Goal: Book appointment/travel/reservation

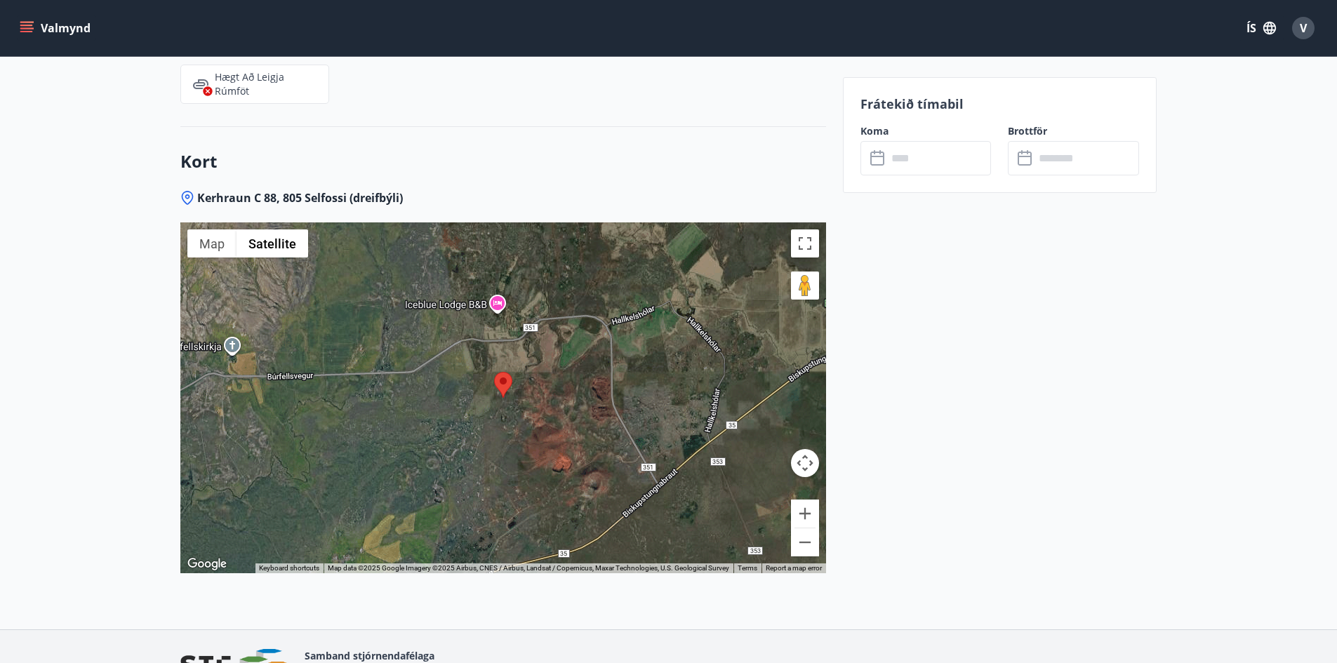
scroll to position [2315, 0]
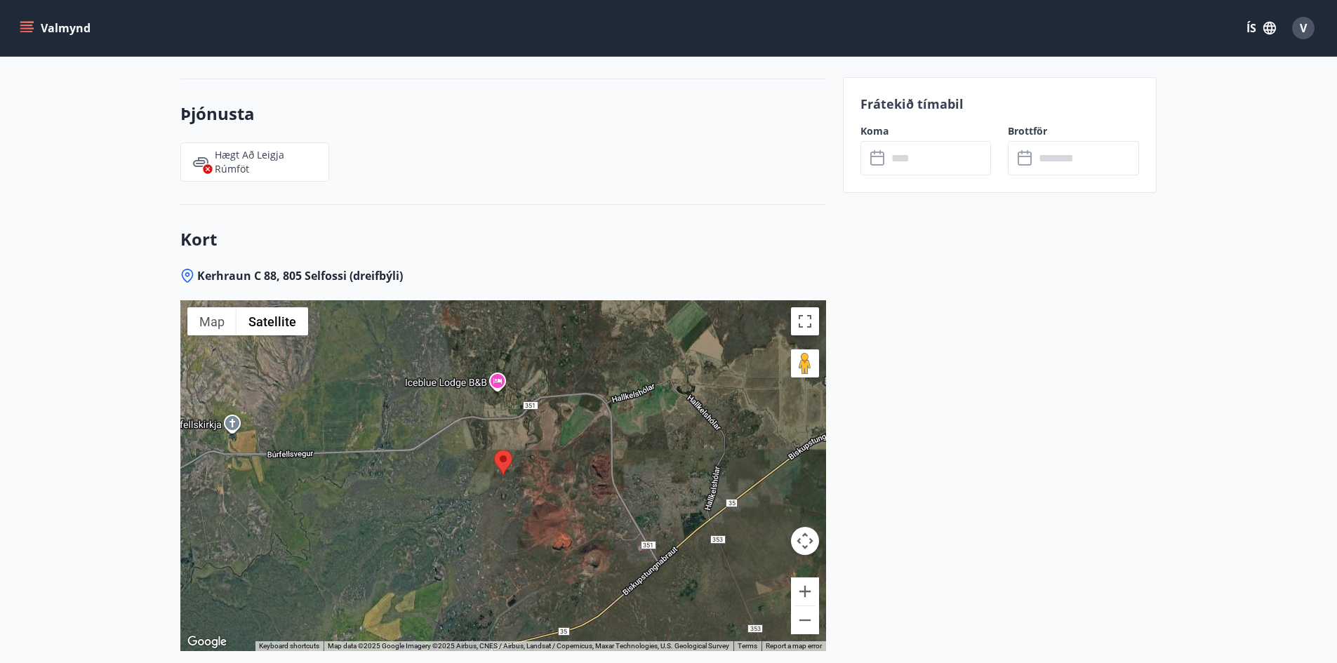
click at [25, 29] on icon "menu" at bounding box center [27, 28] width 14 height 14
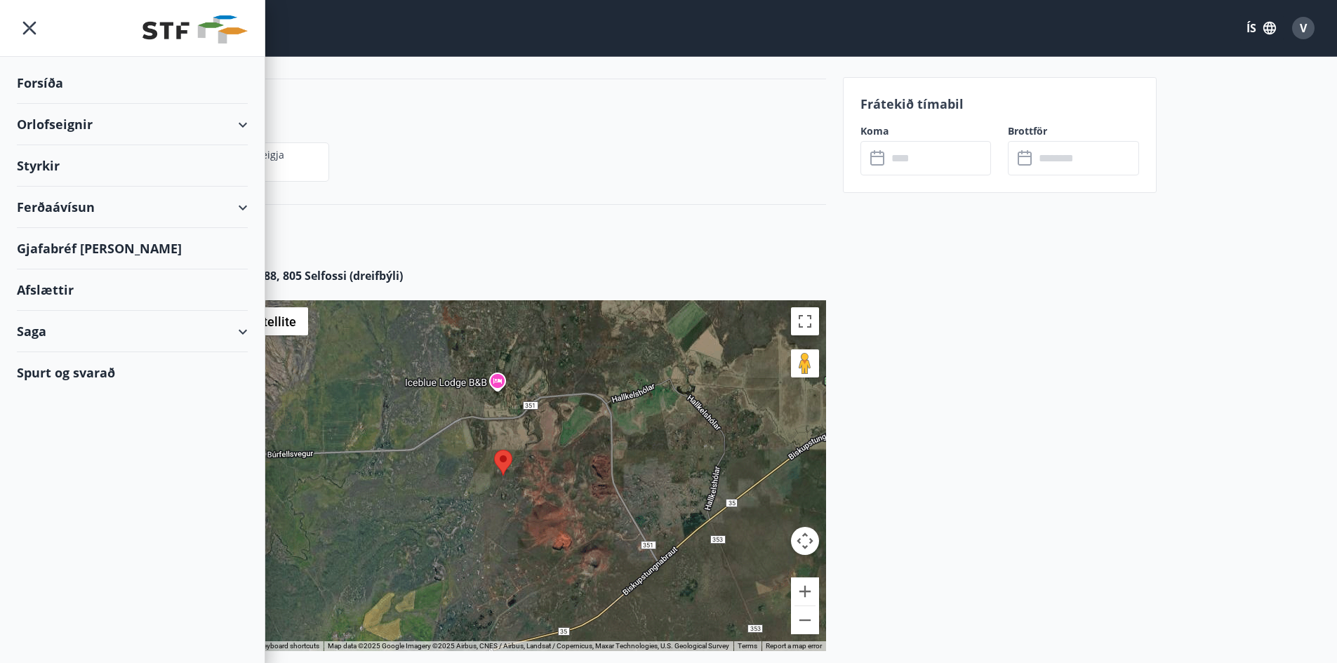
click at [499, 128] on div "Hægt að leigja rúmföt" at bounding box center [494, 154] width 662 height 56
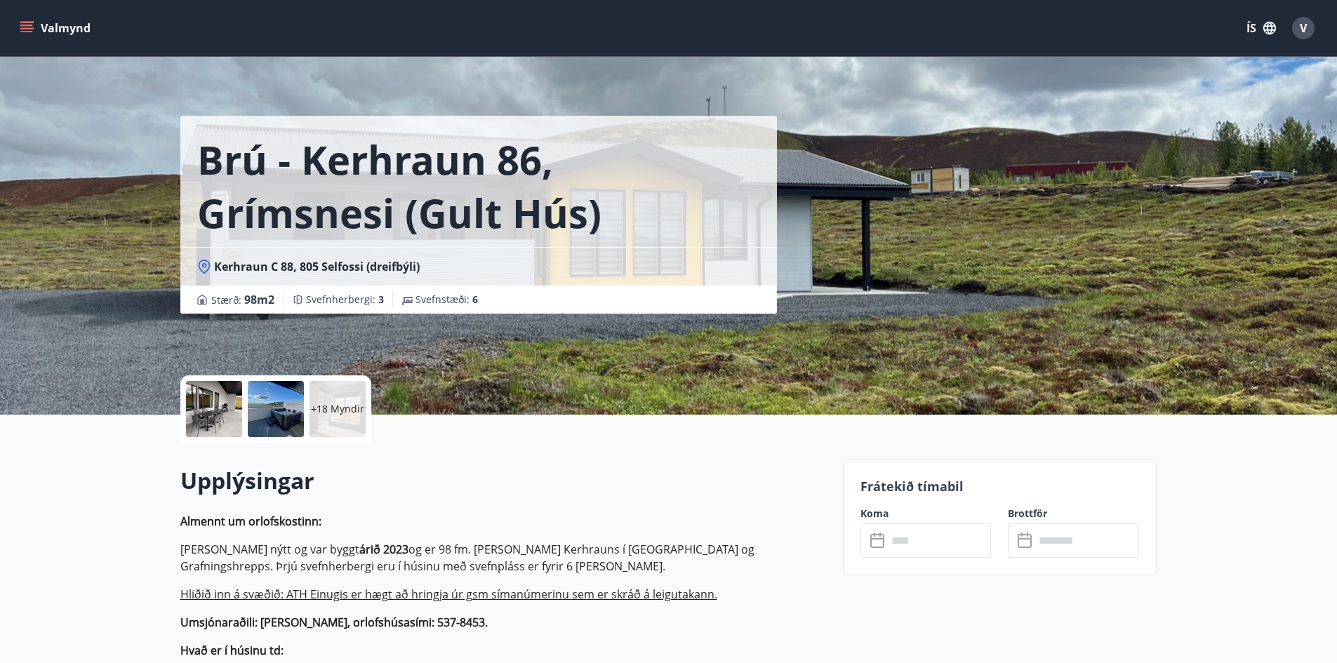
scroll to position [0, 0]
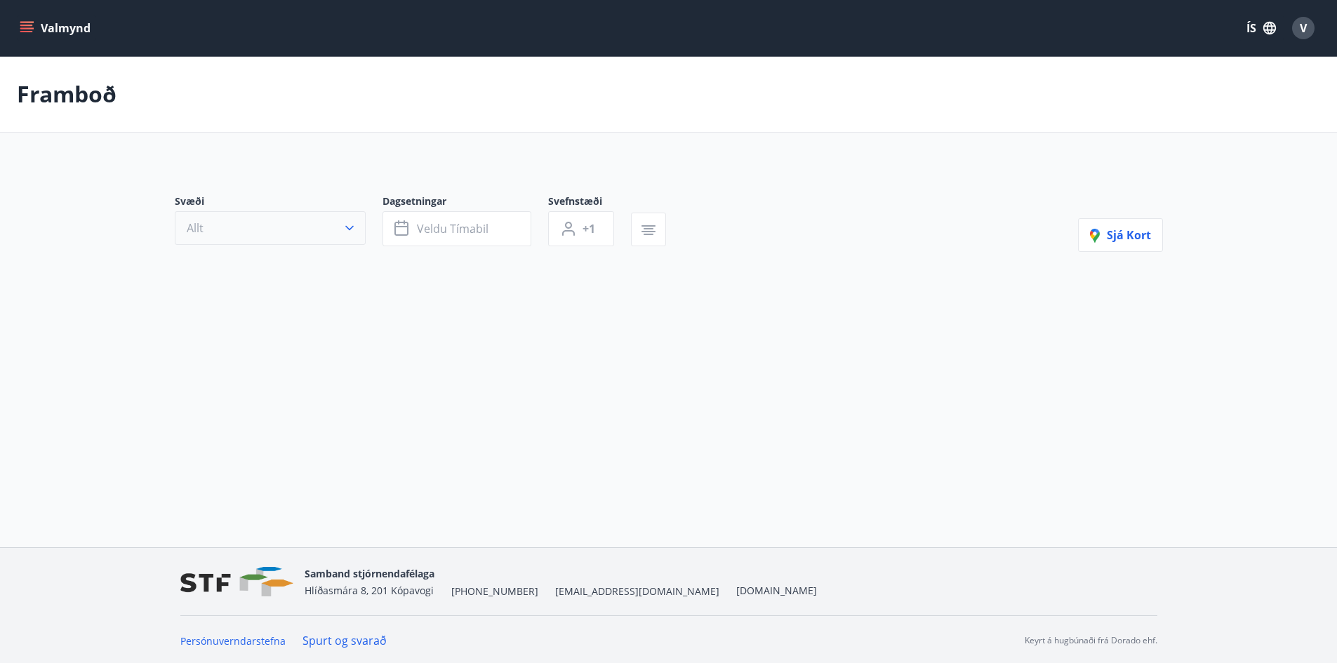
click at [357, 229] on button "Allt" at bounding box center [270, 228] width 191 height 34
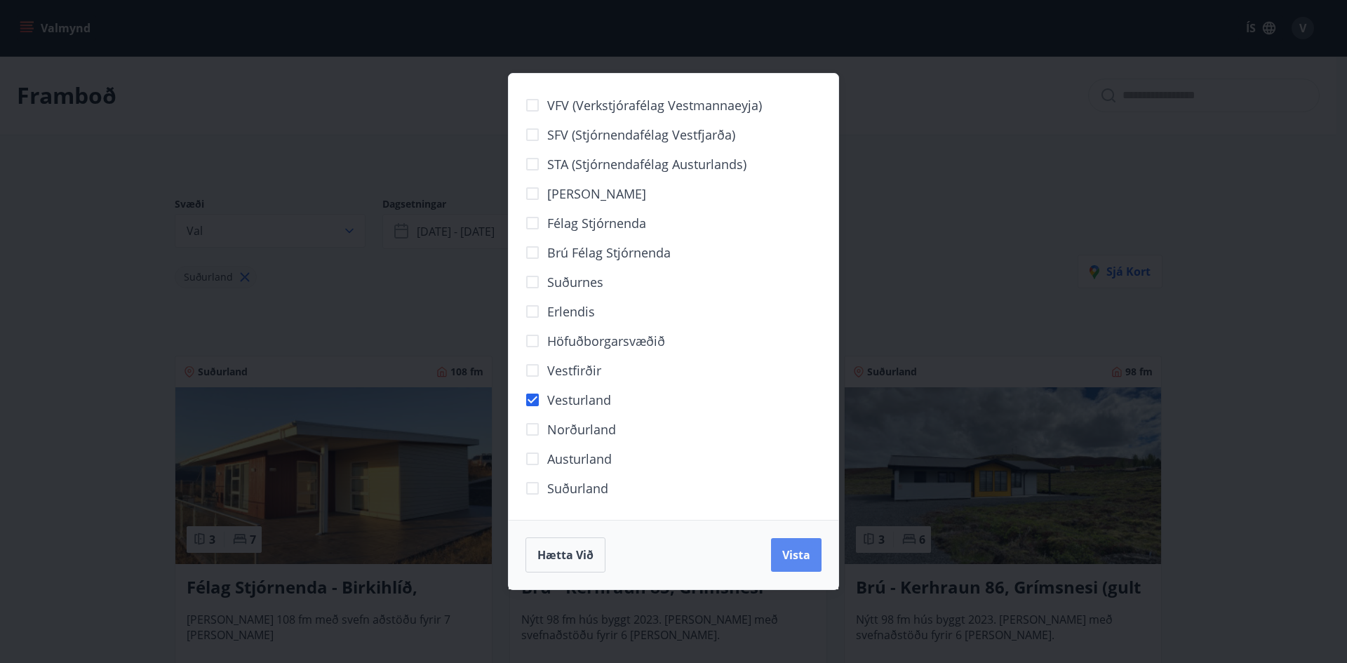
click at [804, 565] on button "Vista" at bounding box center [796, 555] width 51 height 34
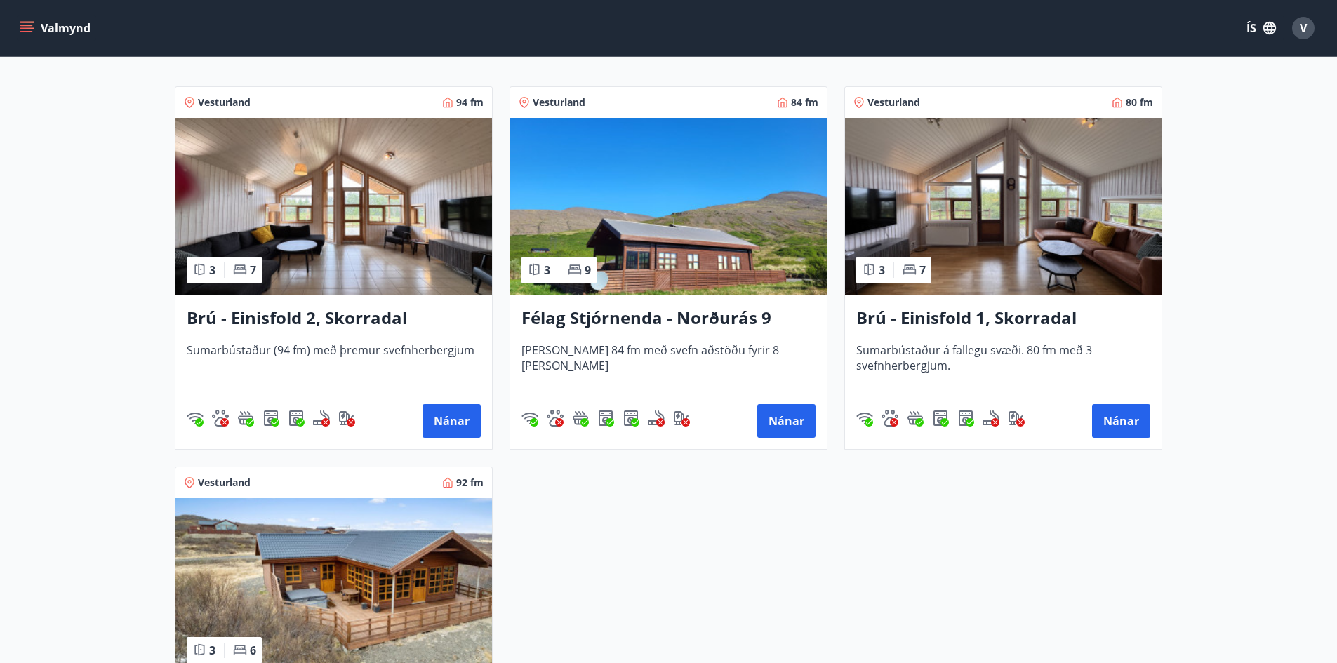
scroll to position [210, 0]
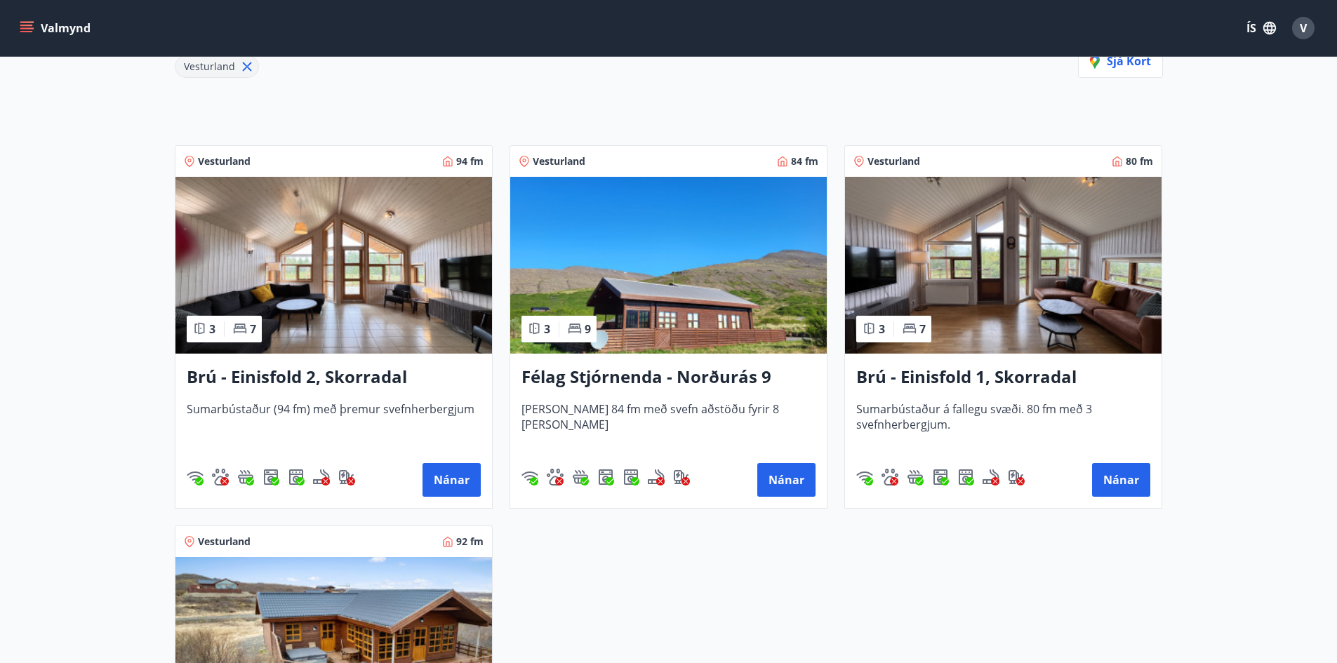
click at [1014, 282] on img at bounding box center [1003, 265] width 316 height 177
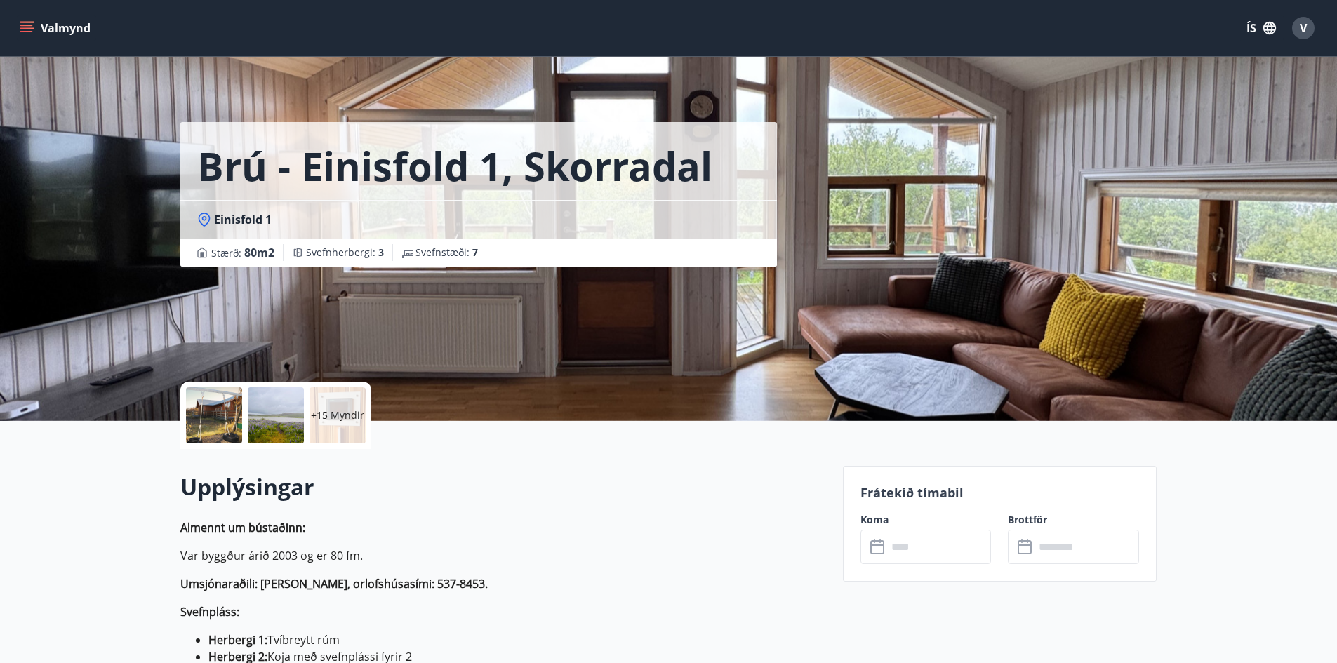
click at [263, 415] on div at bounding box center [276, 415] width 56 height 56
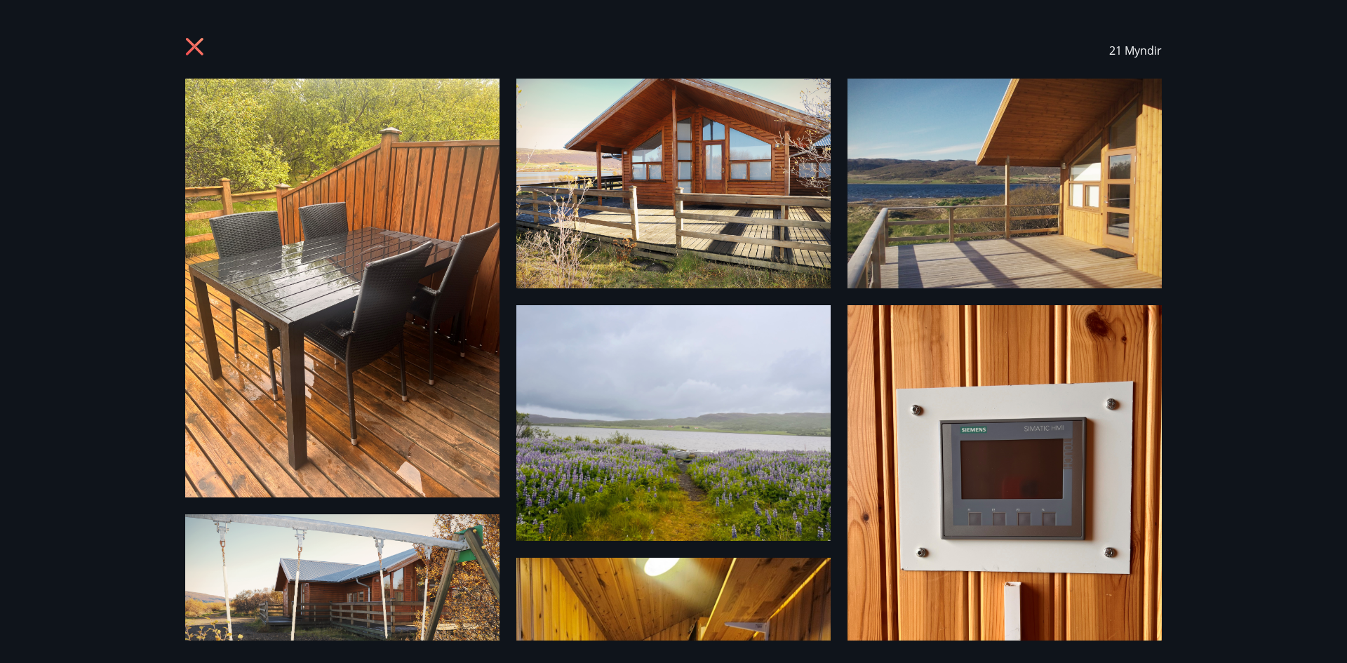
click at [195, 39] on icon at bounding box center [196, 48] width 22 height 22
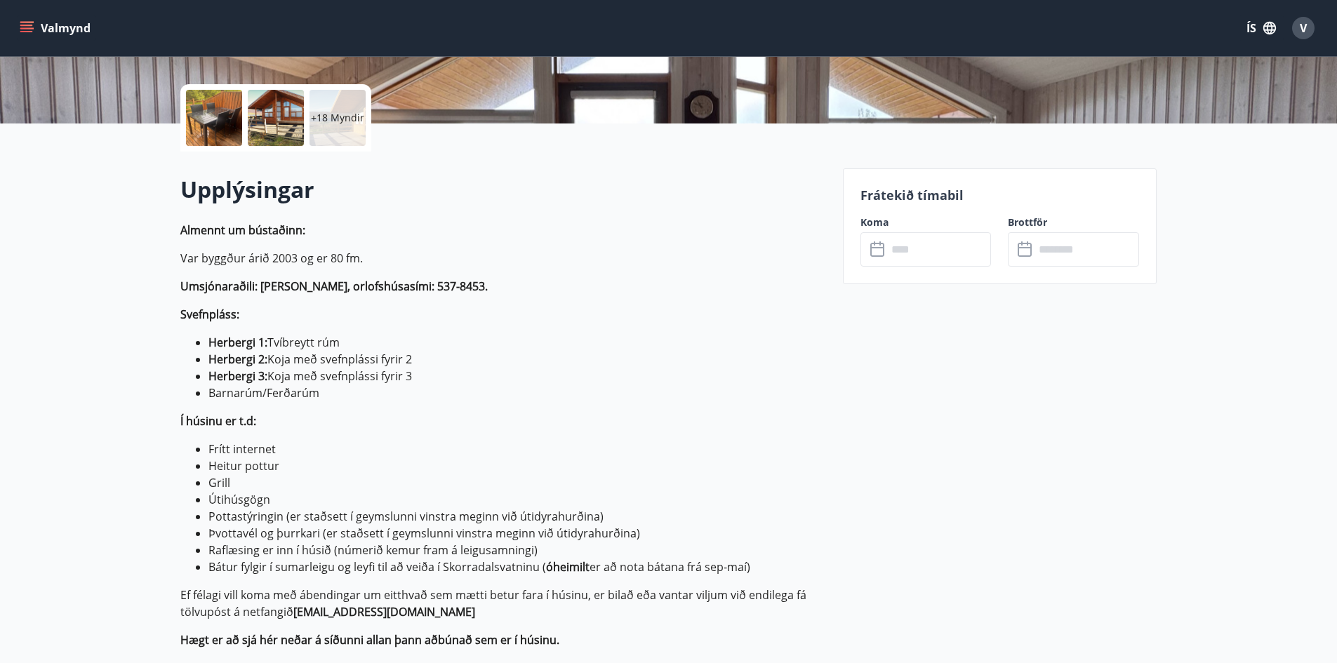
scroll to position [491, 0]
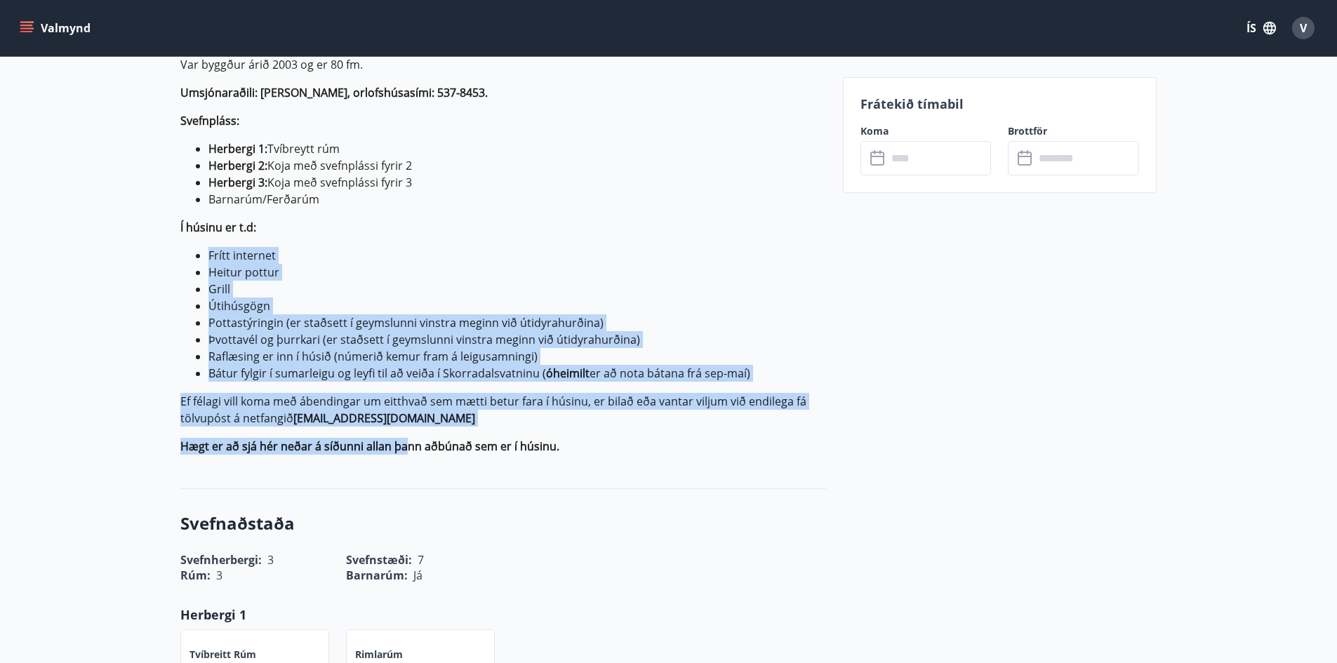
drag, startPoint x: 204, startPoint y: 251, endPoint x: 406, endPoint y: 429, distance: 269.0
click at [406, 429] on p "Almennt um bústaðinn: Var byggður árið 2003 og er 80 fm. [GEOGRAPHIC_DATA]: [PE…" at bounding box center [503, 241] width 646 height 427
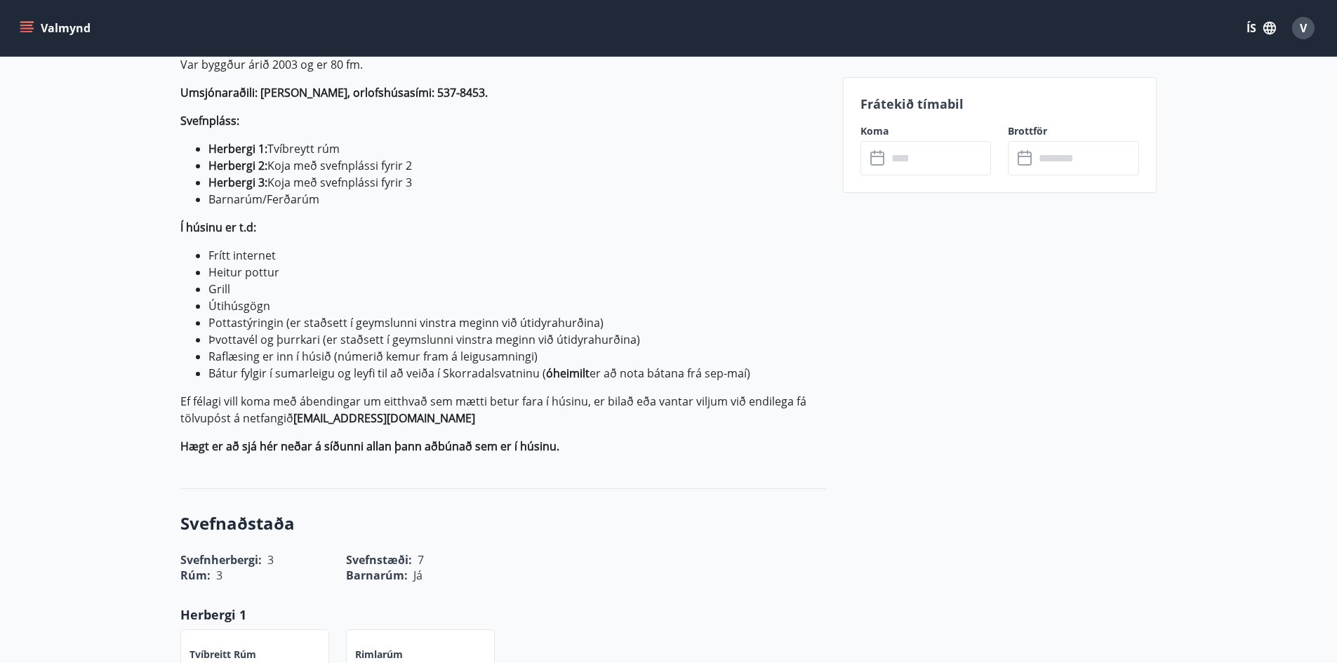
click at [568, 452] on p "Hægt er að sjá hér neðar á síðunni allan þann aðbúnað sem er í húsinu." at bounding box center [503, 446] width 646 height 17
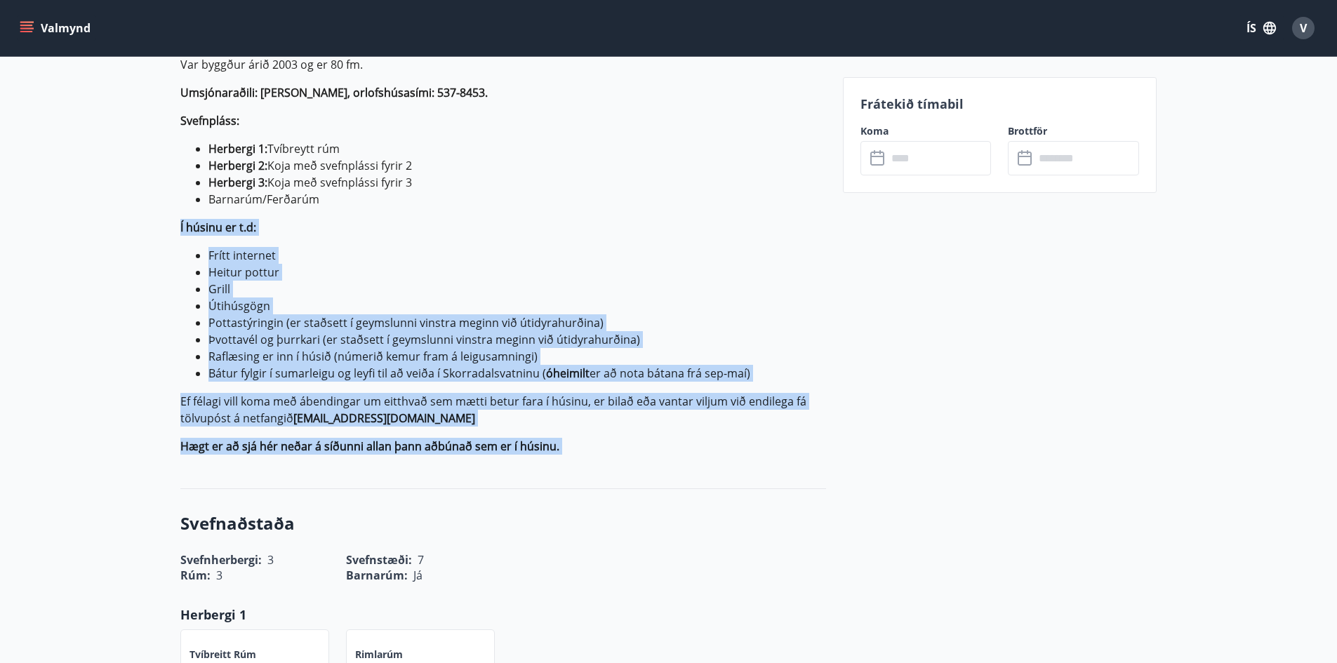
drag, startPoint x: 569, startPoint y: 451, endPoint x: 175, endPoint y: 229, distance: 452.7
click at [319, 217] on p "Almennt um bústaðinn: Var byggður árið 2003 og er 80 fm. [GEOGRAPHIC_DATA]: [PE…" at bounding box center [503, 241] width 646 height 427
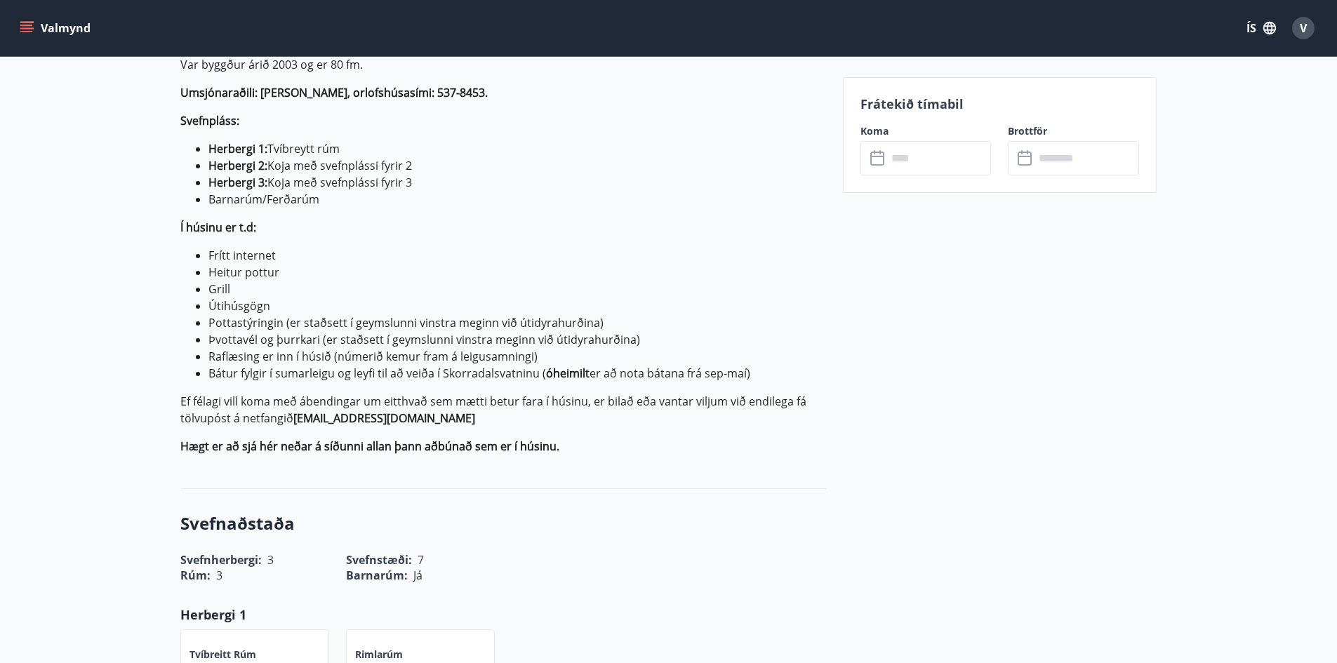
scroll to position [351, 0]
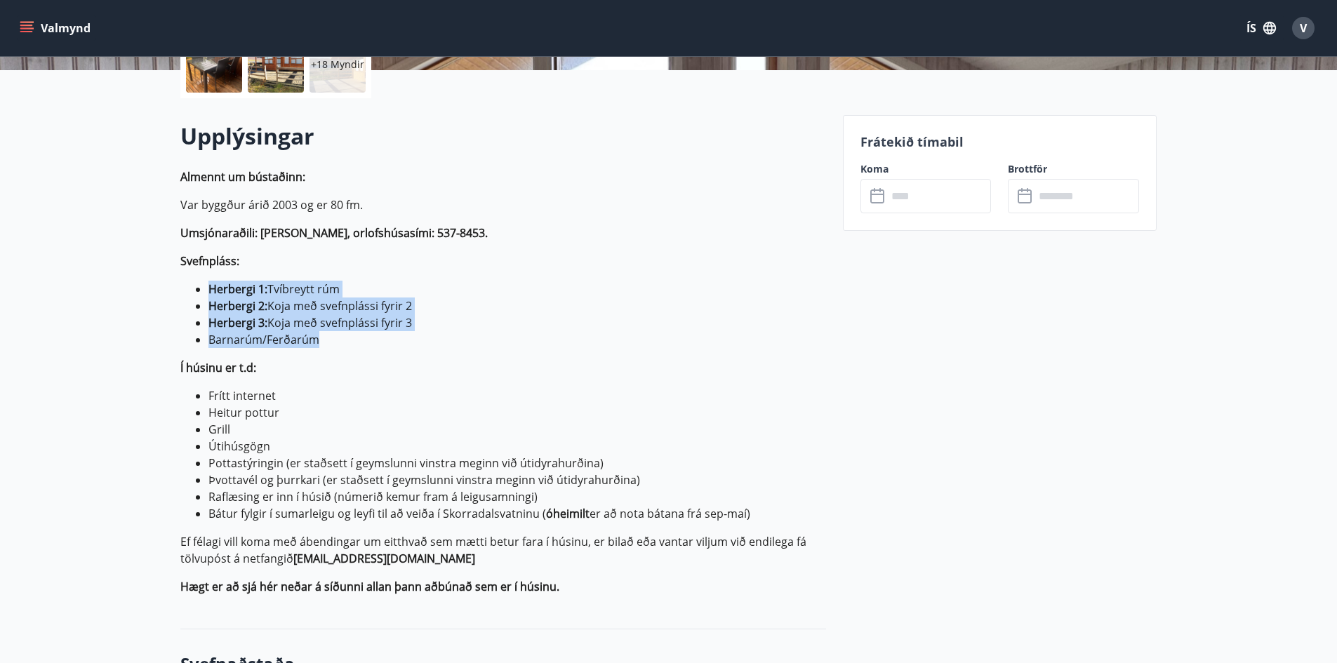
drag, startPoint x: 324, startPoint y: 342, endPoint x: 178, endPoint y: 283, distance: 157.7
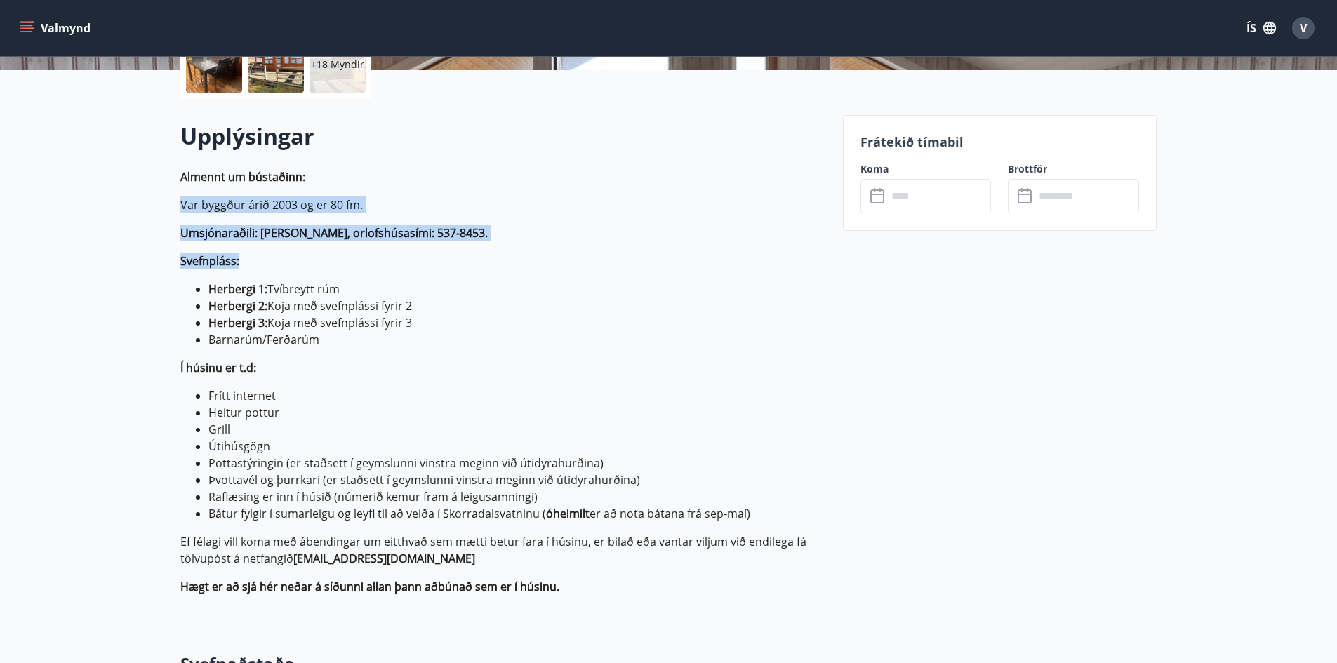
drag, startPoint x: 160, startPoint y: 203, endPoint x: 420, endPoint y: 260, distance: 265.8
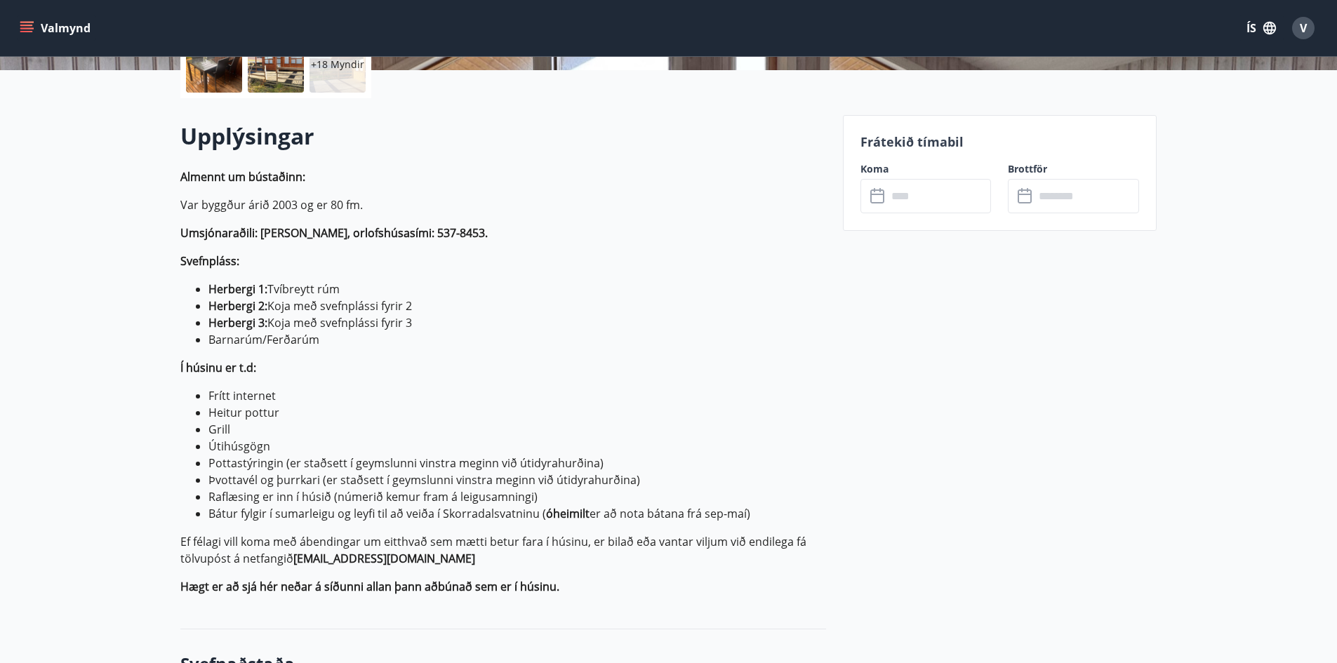
click at [446, 307] on li "Herbergi 2: Koja með svefnplássi fyrir 2" at bounding box center [516, 305] width 617 height 17
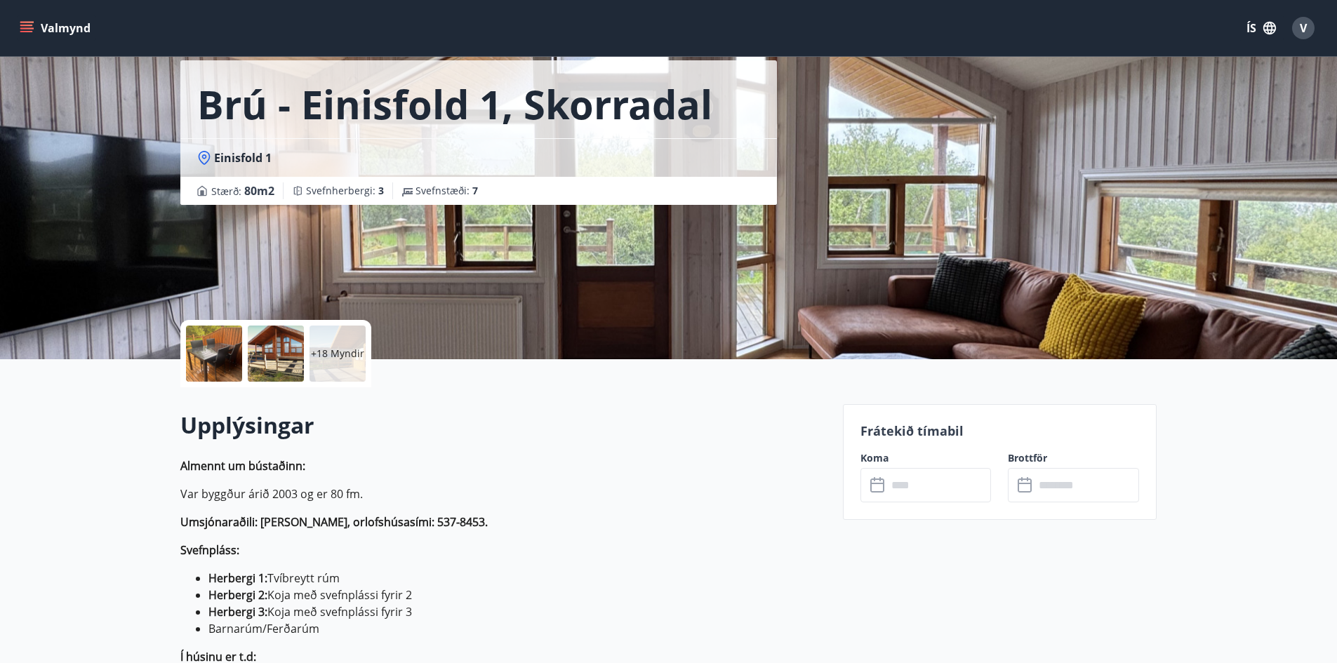
scroll to position [0, 0]
